Goal: Information Seeking & Learning: Check status

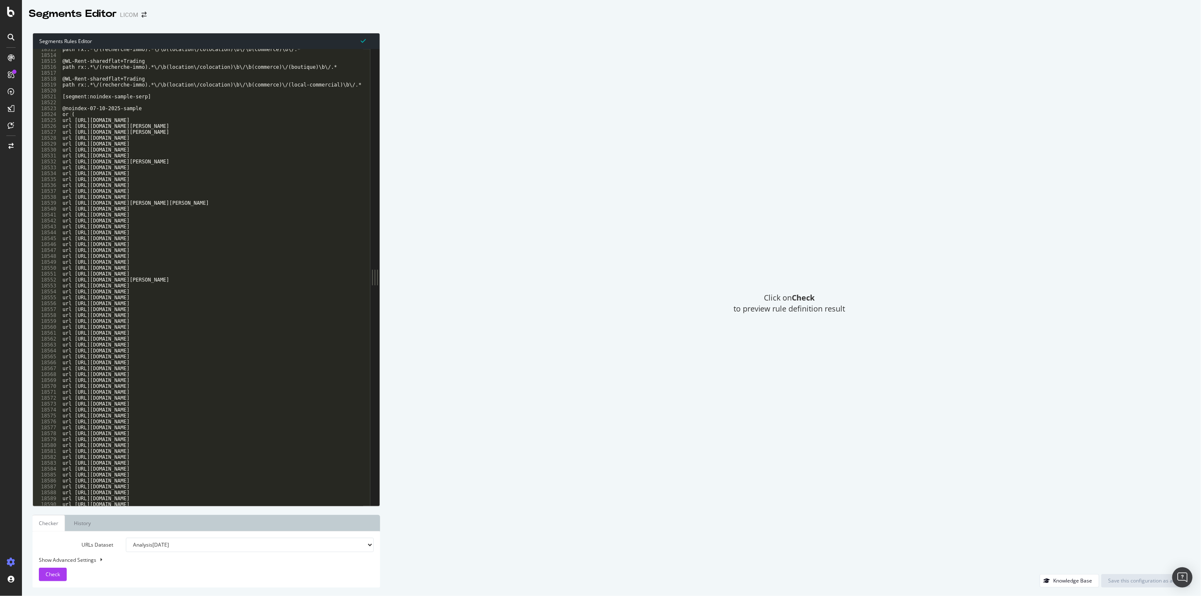
scroll to position [13391, 0]
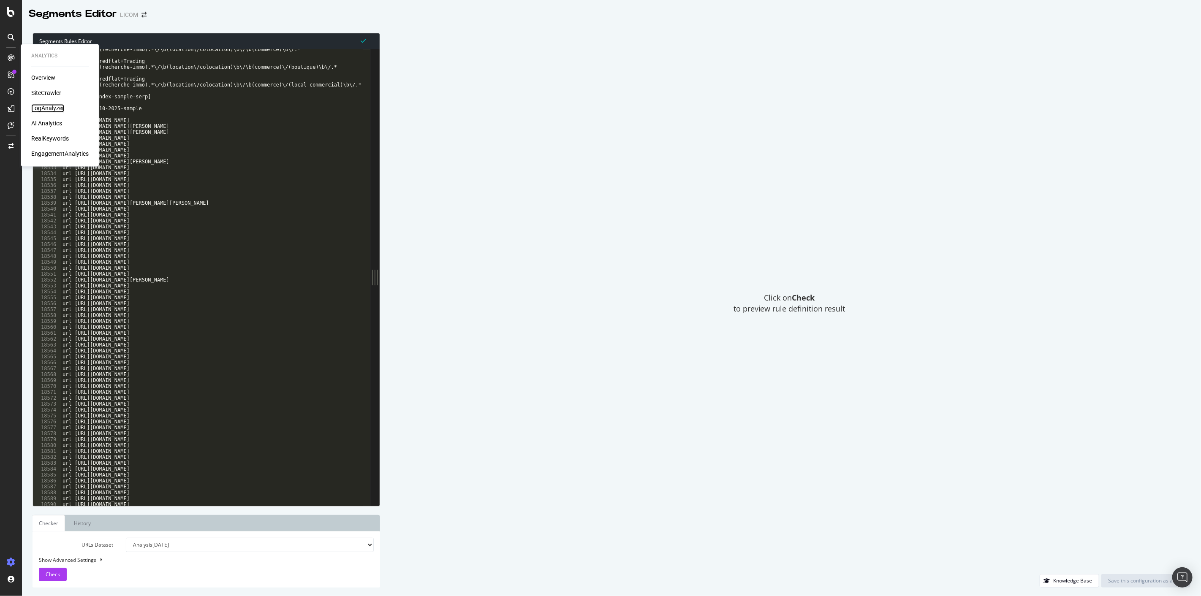
click at [41, 106] on div "LogAnalyzer" at bounding box center [47, 108] width 33 height 8
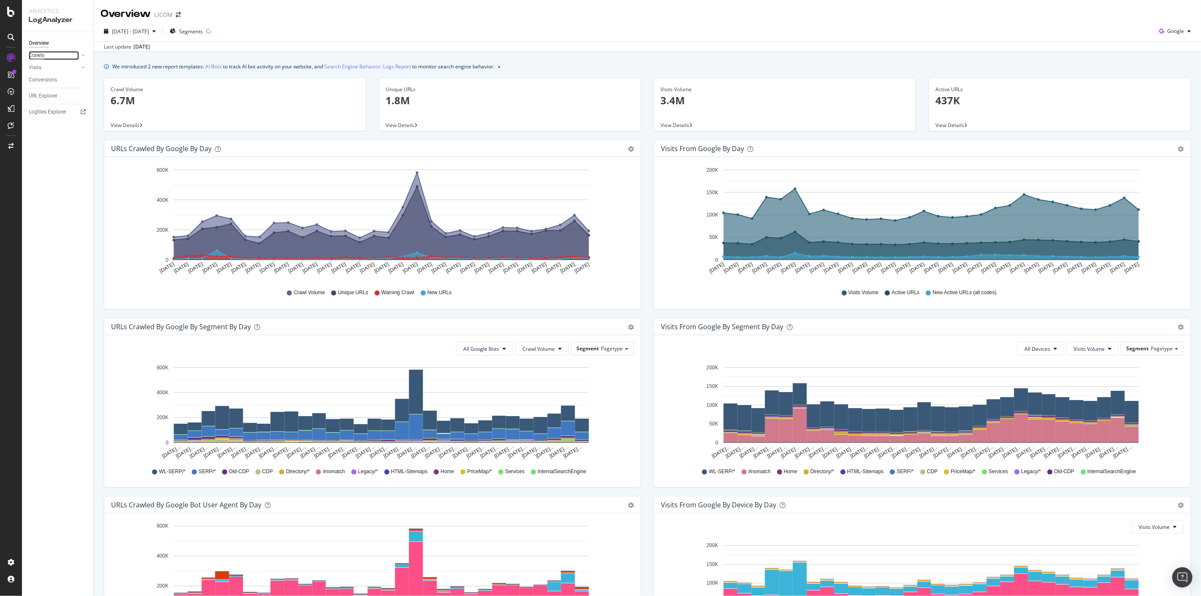
click at [38, 58] on div "Crawls" at bounding box center [37, 55] width 16 height 9
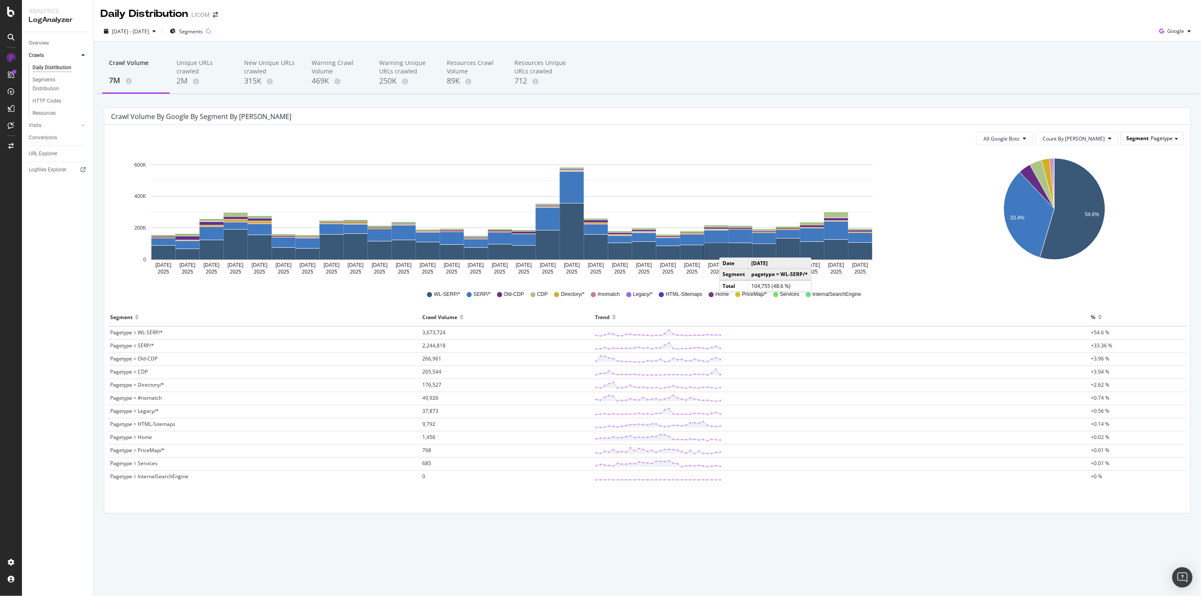
click at [1148, 140] on span "Segment" at bounding box center [1138, 138] width 22 height 7
click at [1149, 253] on div "WLvsLegacy" at bounding box center [1143, 253] width 73 height 11
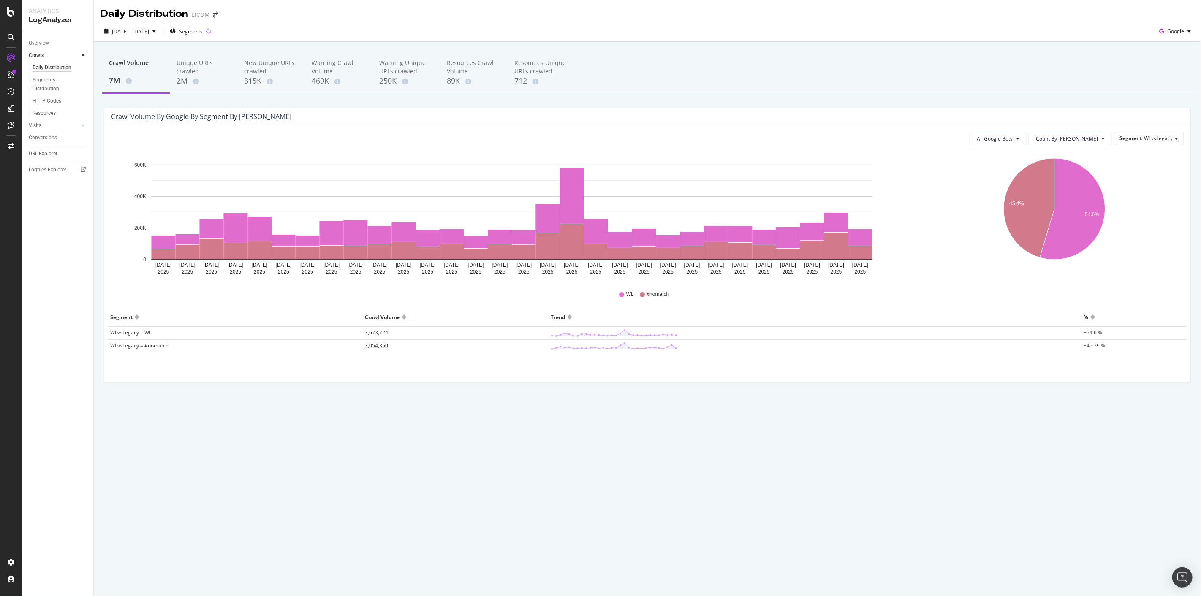
click at [380, 344] on span "3,054,350" at bounding box center [376, 345] width 23 height 7
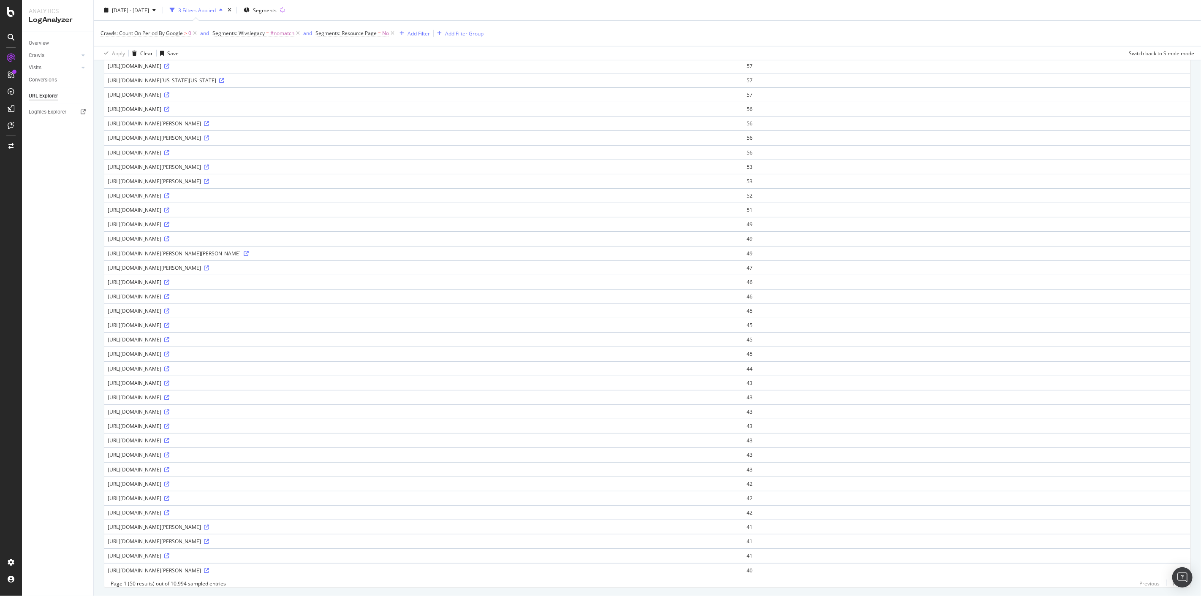
scroll to position [276, 0]
click at [169, 227] on icon at bounding box center [166, 227] width 5 height 5
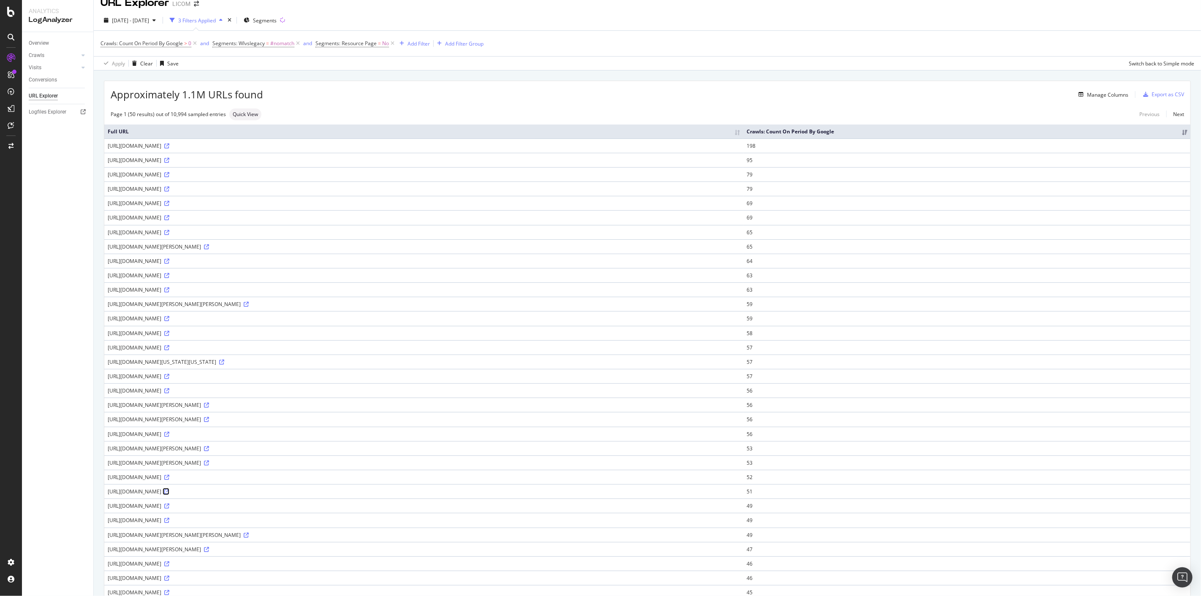
scroll to position [0, 0]
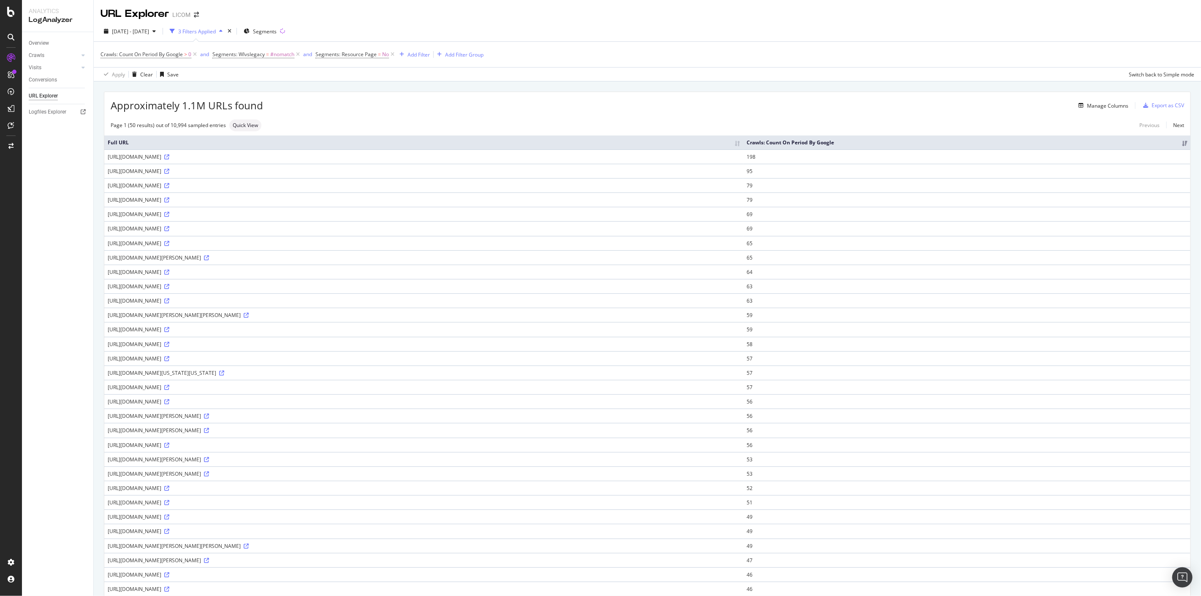
drag, startPoint x: 427, startPoint y: 234, endPoint x: 414, endPoint y: 233, distance: 13.2
click at [414, 233] on td "[URL][DOMAIN_NAME]" at bounding box center [423, 228] width 639 height 14
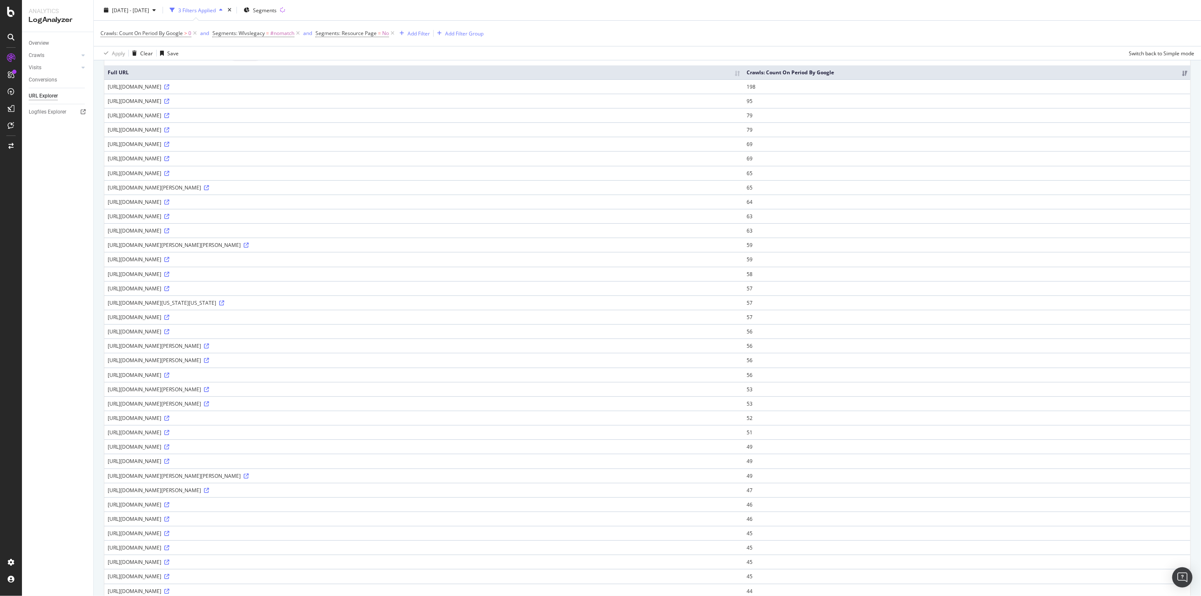
scroll to position [323, 0]
